Goal: Find specific page/section: Find specific page/section

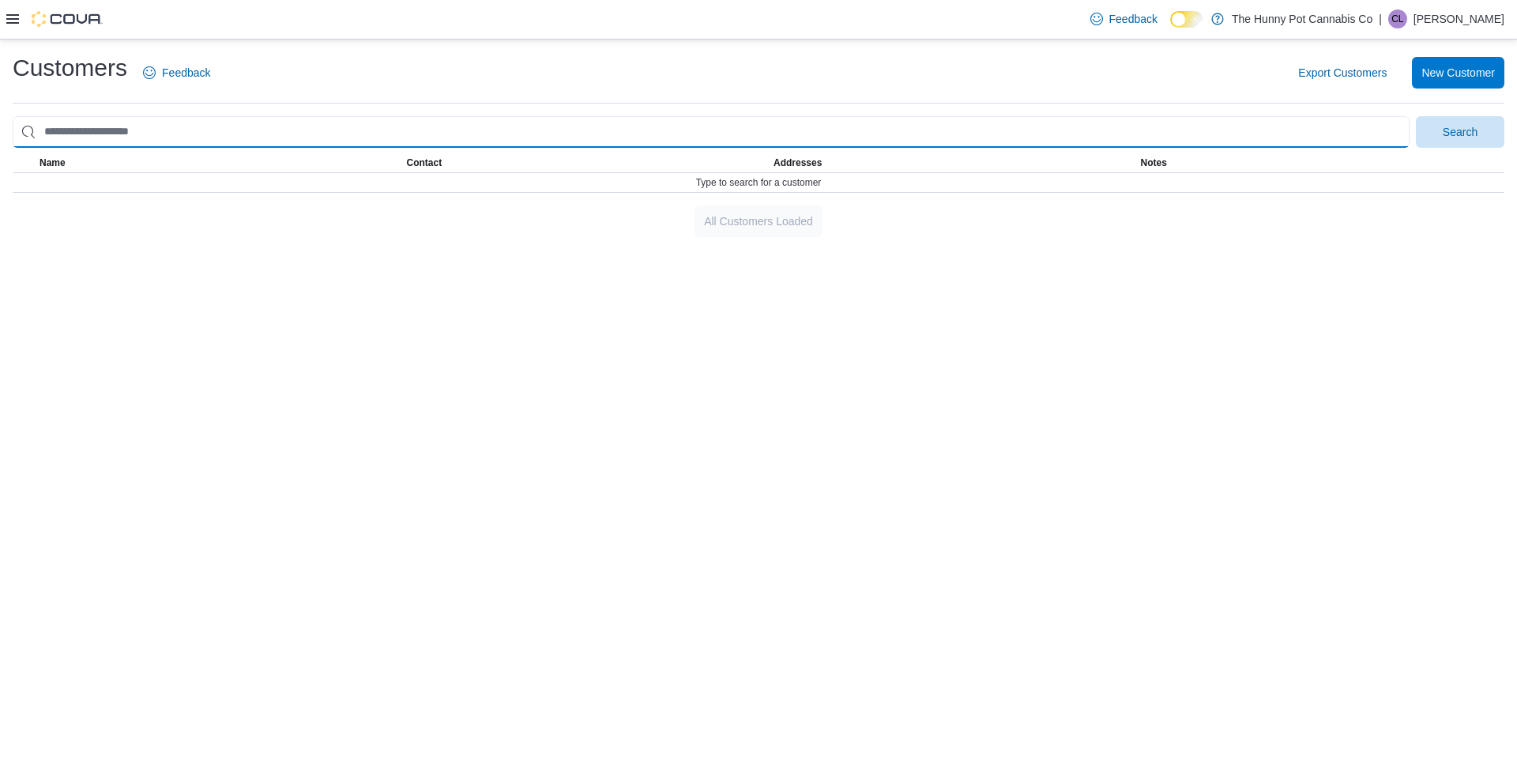
click at [238, 140] on input "search" at bounding box center [711, 132] width 1397 height 32
type input "*******"
click at [1416, 116] on button "Search" at bounding box center [1460, 132] width 89 height 32
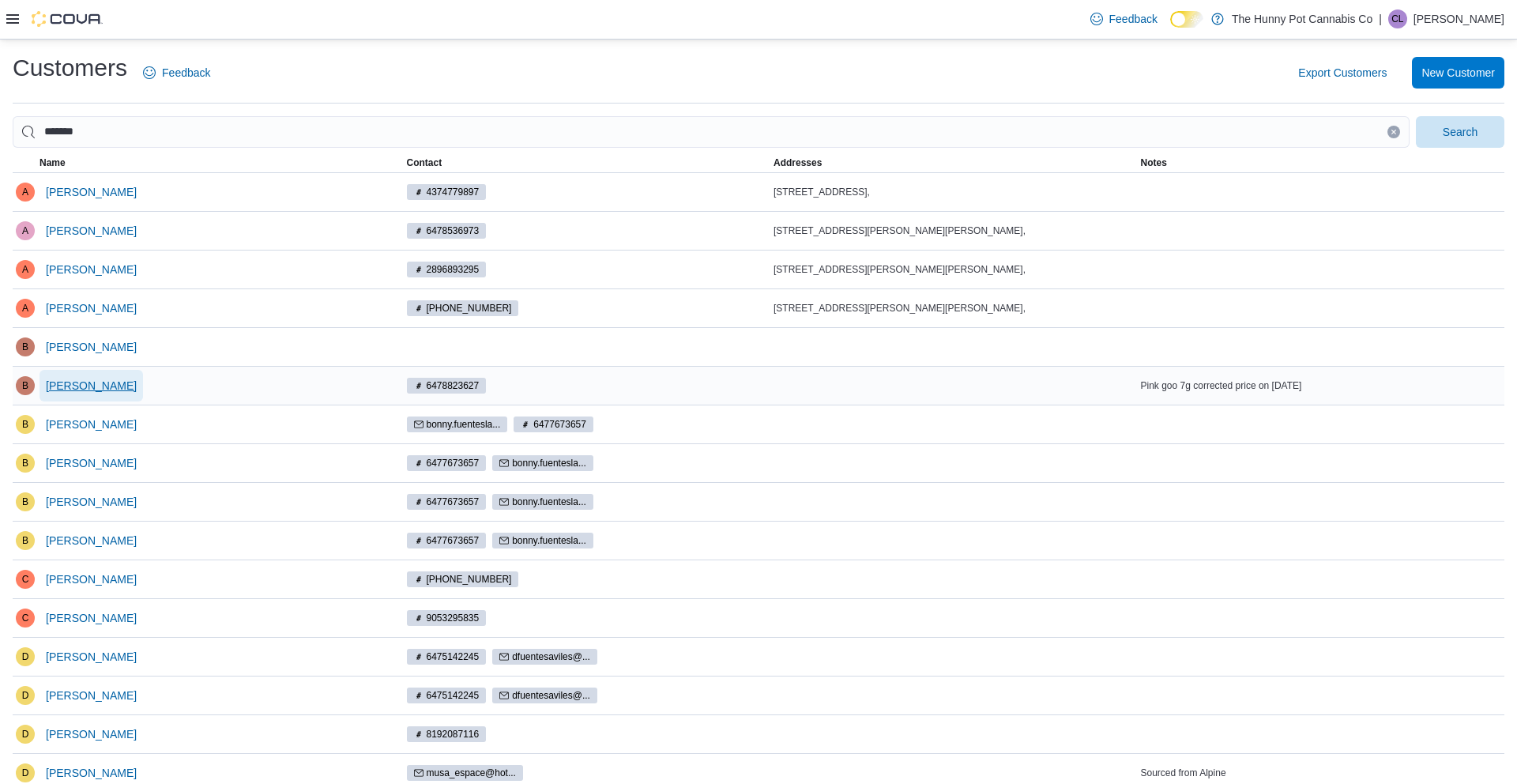
click at [63, 392] on span "[PERSON_NAME]" at bounding box center [91, 385] width 91 height 16
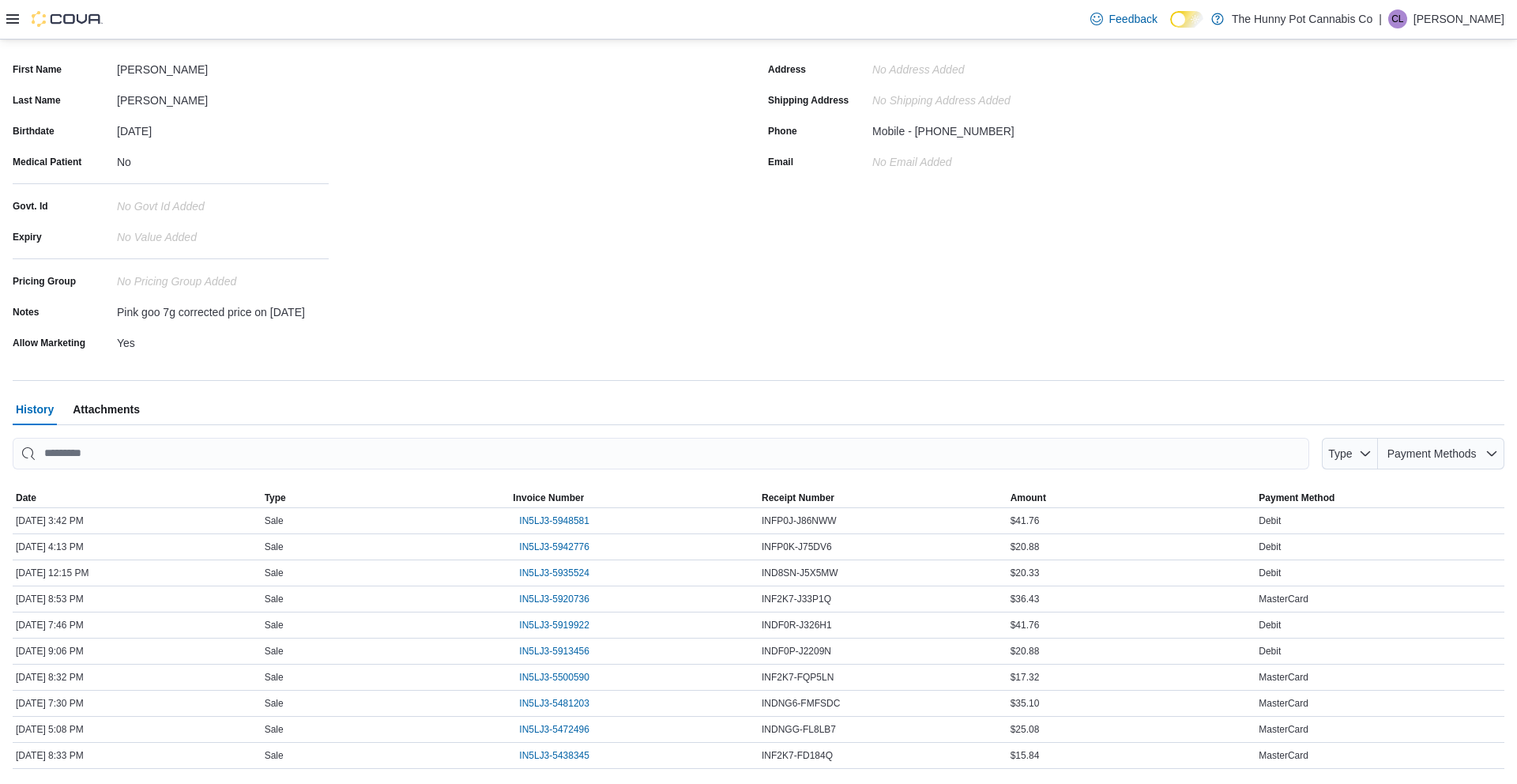
scroll to position [157, 0]
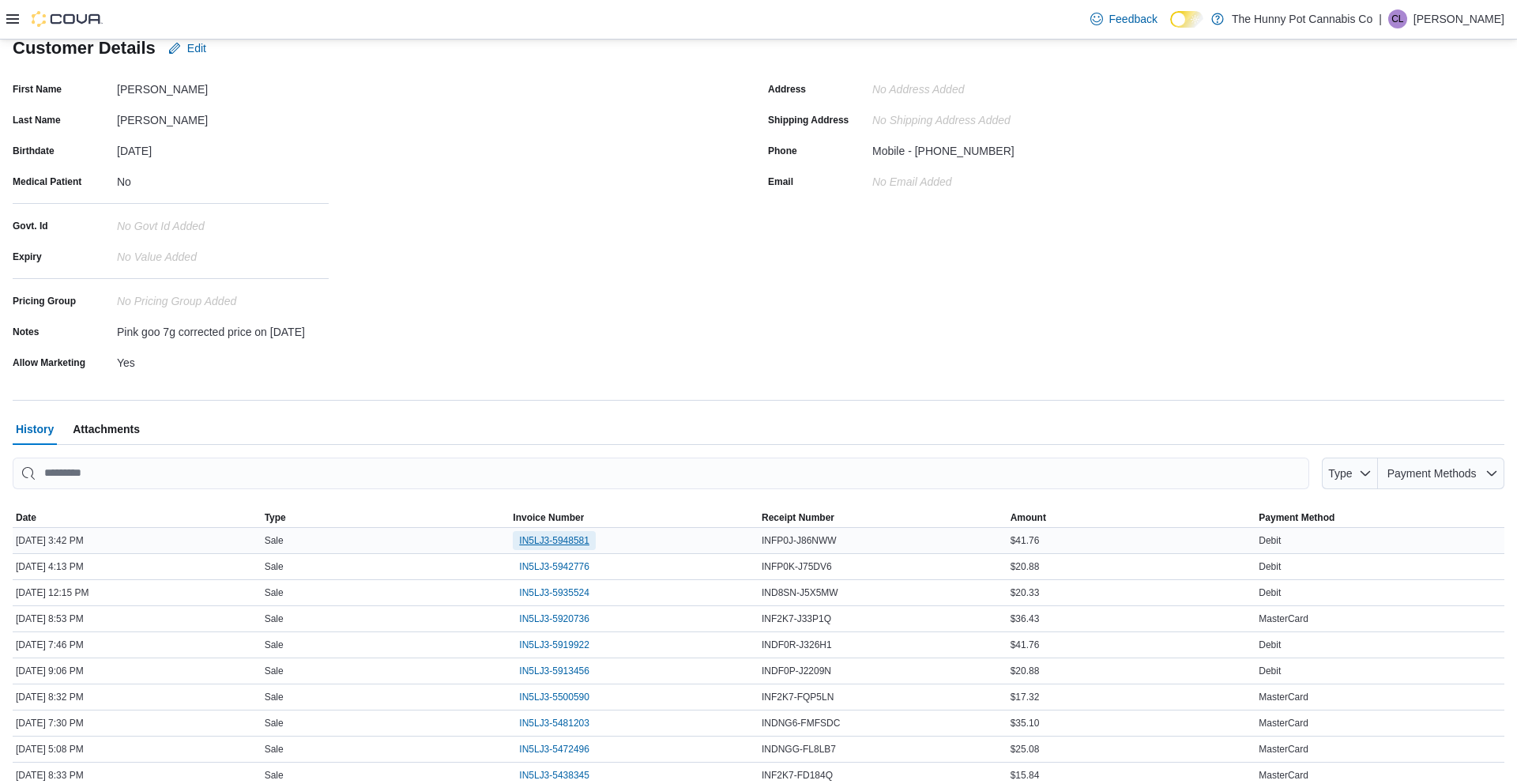
click at [533, 546] on span "IN5LJ3-5948581" at bounding box center [554, 540] width 70 height 13
click at [545, 573] on span "IN5LJ3-5942776" at bounding box center [554, 567] width 70 height 13
click at [569, 596] on span "IN5LJ3-5935524" at bounding box center [554, 593] width 70 height 13
click at [559, 624] on span "IN5LJ3-5920736" at bounding box center [554, 619] width 70 height 13
click at [555, 657] on div "IN5LJ3-5919922" at bounding box center [634, 644] width 249 height 25
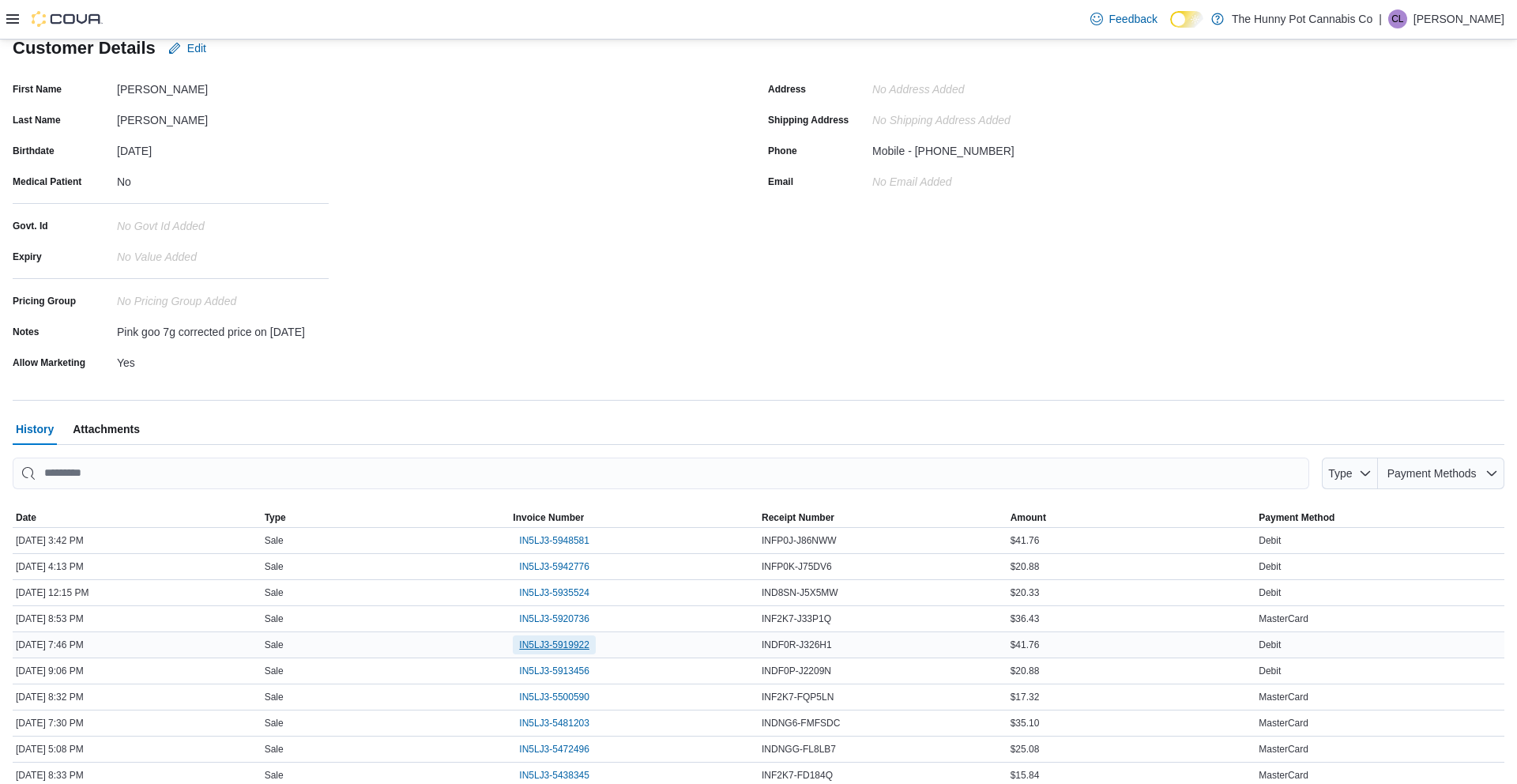
click at [542, 650] on span "IN5LJ3-5919922" at bounding box center [554, 645] width 70 height 13
click at [573, 677] on span "IN5LJ3-5913456" at bounding box center [554, 671] width 70 height 13
click at [537, 542] on span "IN5LJ3-5948581" at bounding box center [554, 540] width 70 height 13
click at [568, 573] on span "IN5LJ3-5942776" at bounding box center [554, 567] width 70 height 13
